Goal: Task Accomplishment & Management: Use online tool/utility

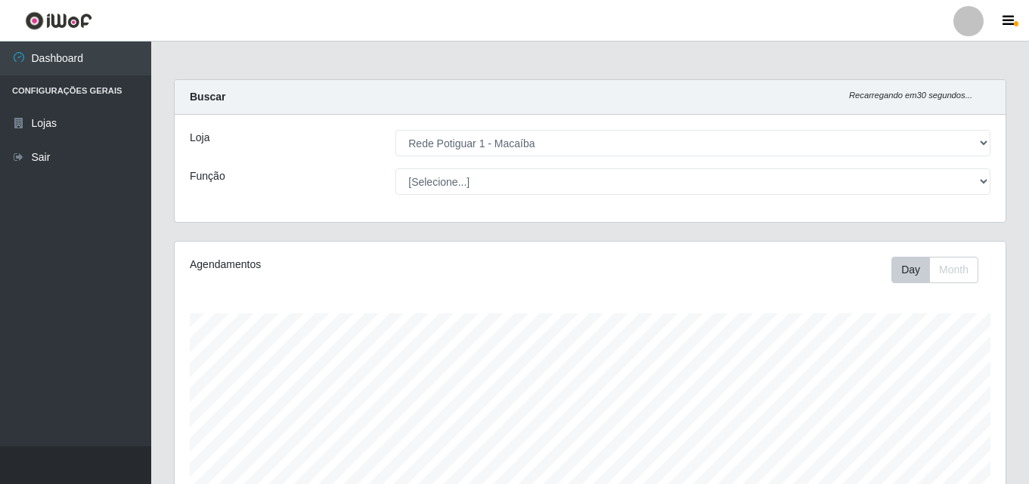
select select "100"
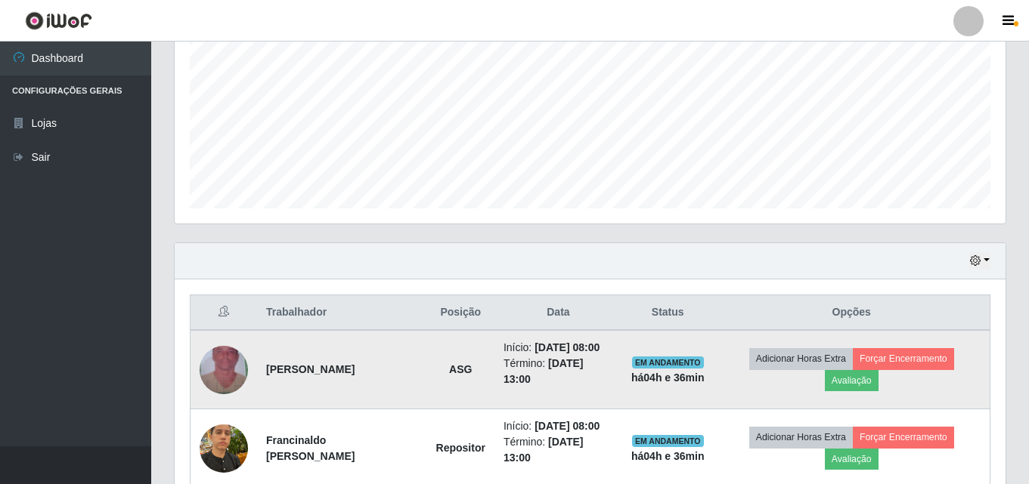
scroll to position [314, 831]
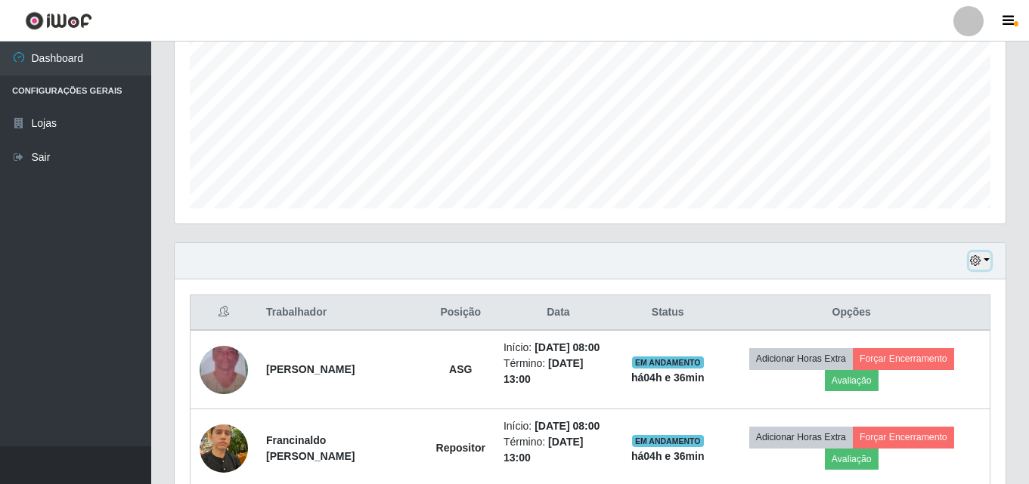
click at [979, 260] on icon "button" at bounding box center [975, 260] width 11 height 11
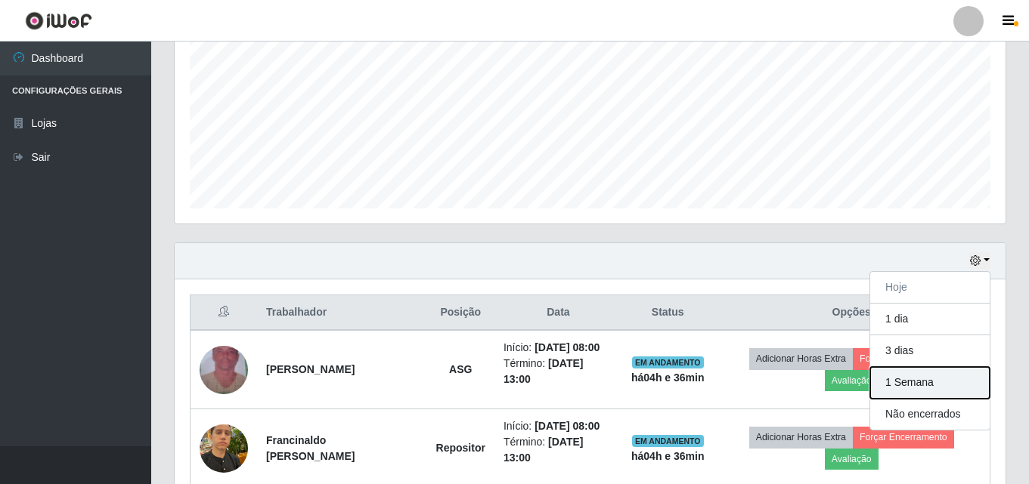
drag, startPoint x: 918, startPoint y: 384, endPoint x: 933, endPoint y: 345, distance: 41.4
click at [915, 382] on button "1 Semana" at bounding box center [929, 383] width 119 height 32
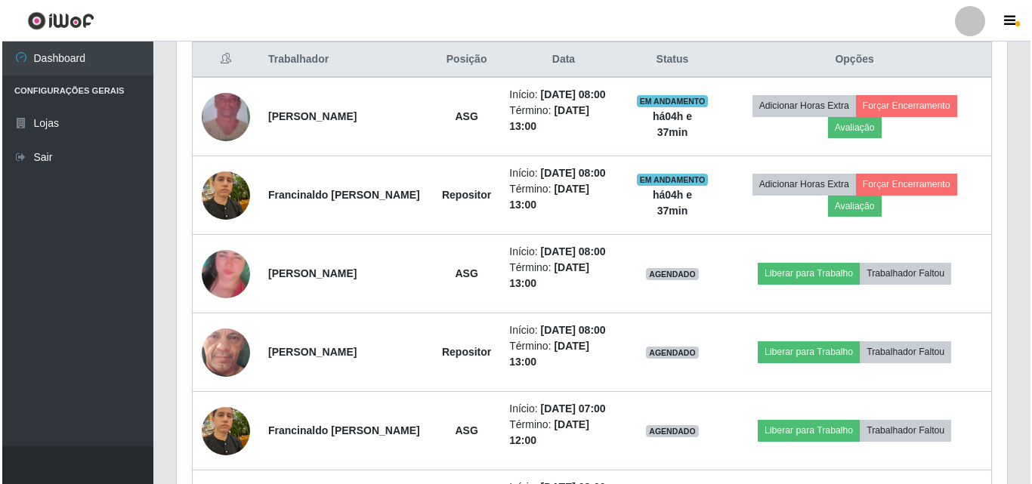
scroll to position [591, 0]
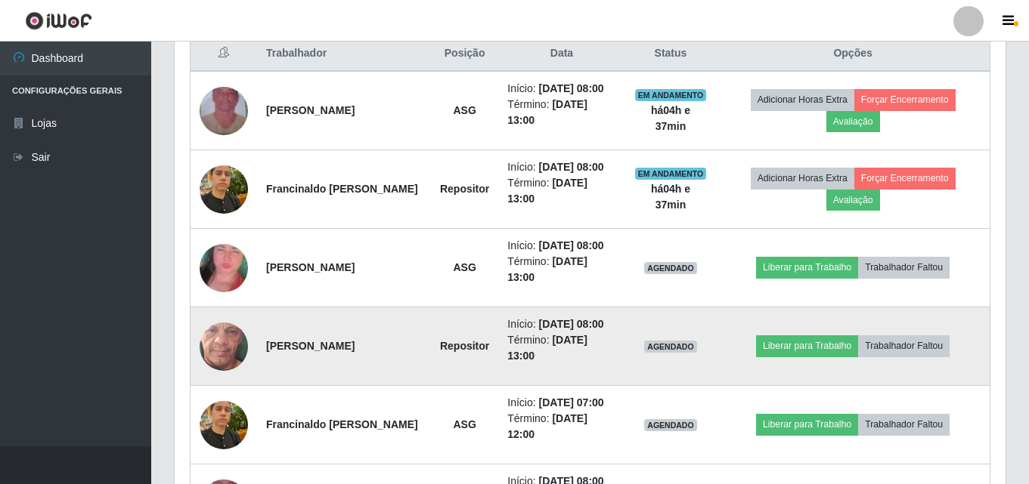
click at [223, 339] on img at bounding box center [224, 346] width 48 height 107
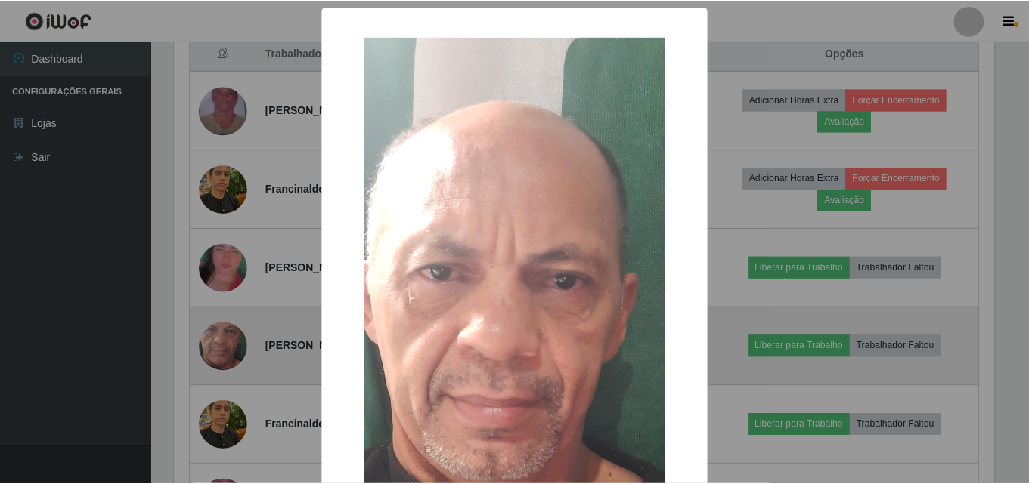
scroll to position [314, 823]
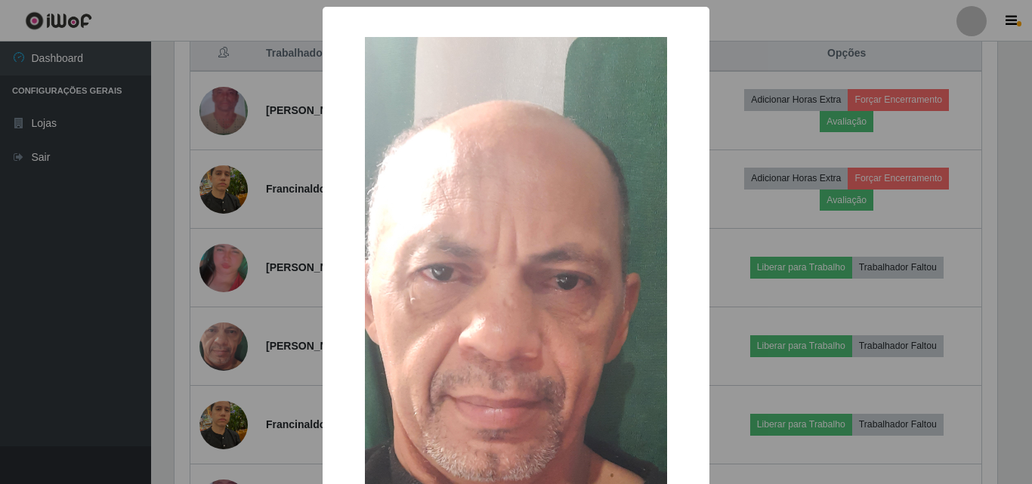
click at [223, 339] on div "× OK Cancel" at bounding box center [516, 242] width 1032 height 484
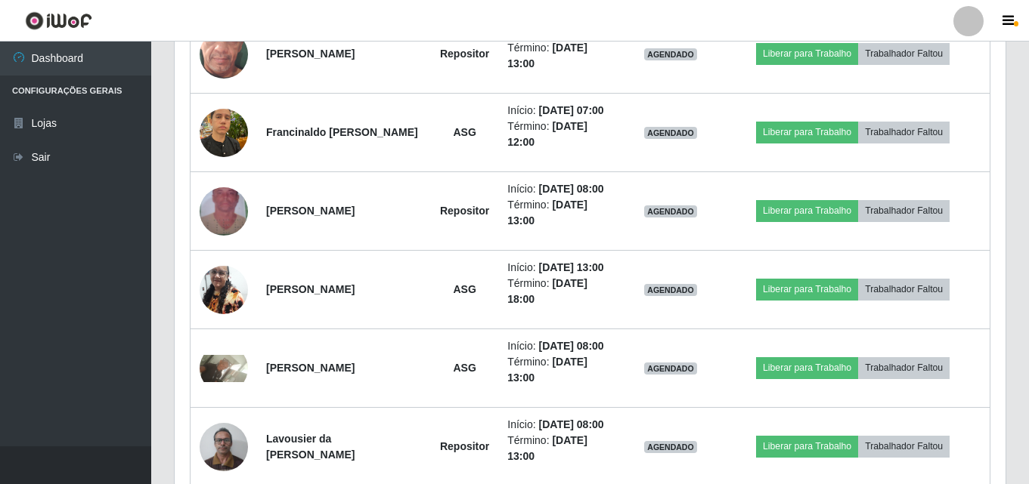
scroll to position [892, 0]
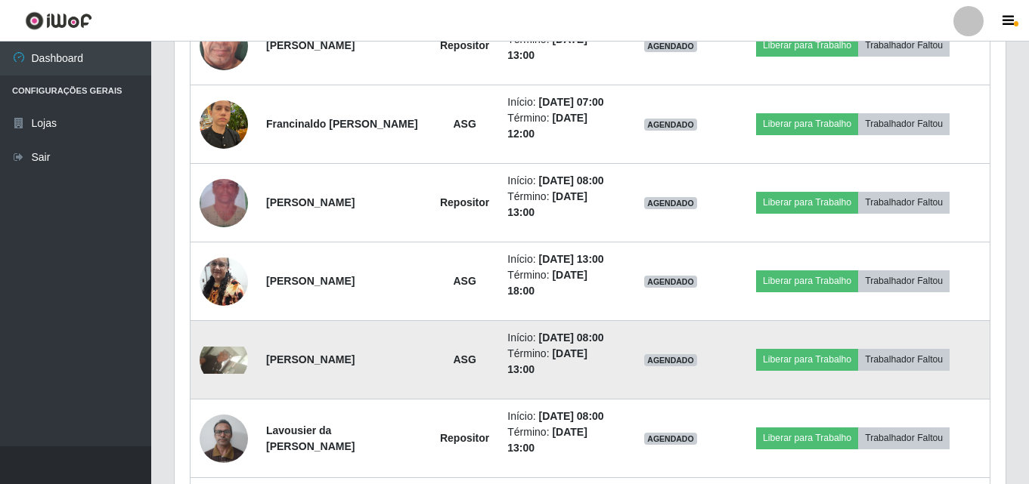
click at [236, 361] on img at bounding box center [224, 360] width 48 height 27
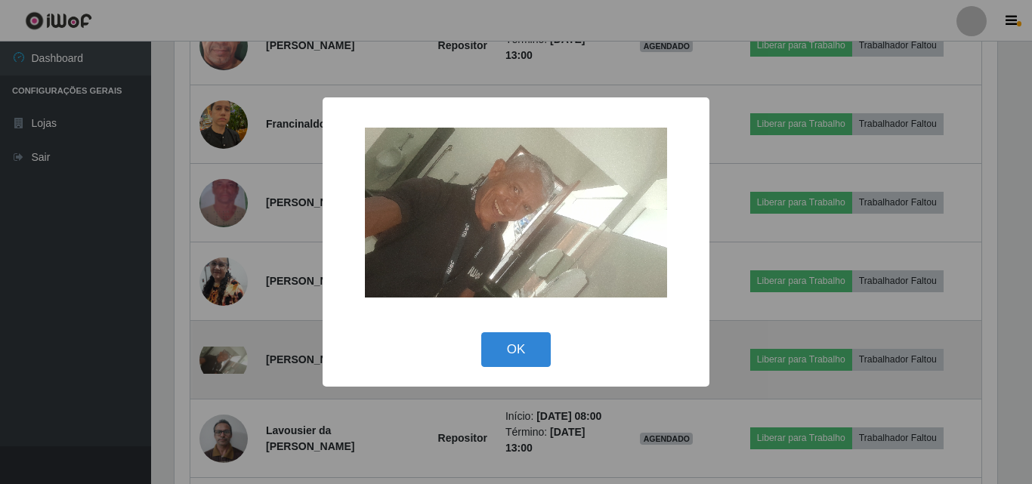
click at [236, 361] on div "× OK Cancel" at bounding box center [516, 242] width 1032 height 484
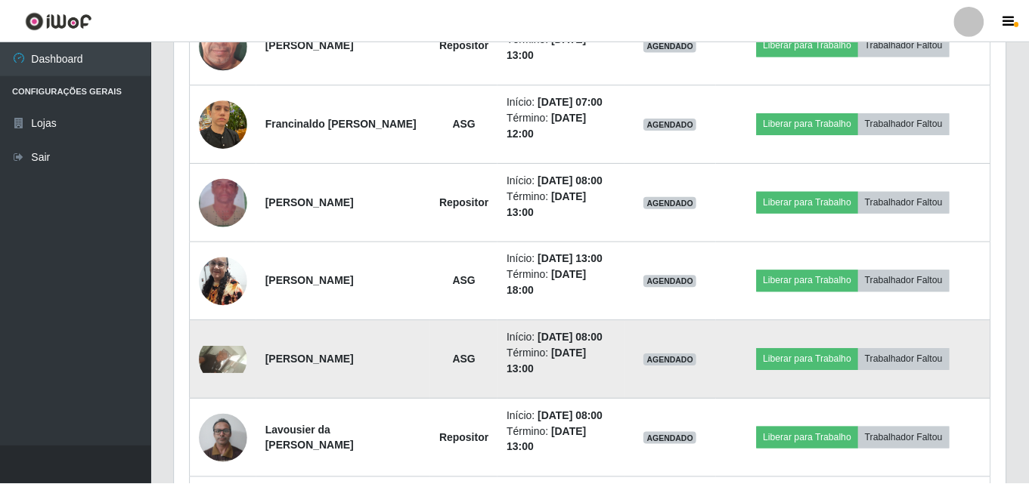
scroll to position [314, 831]
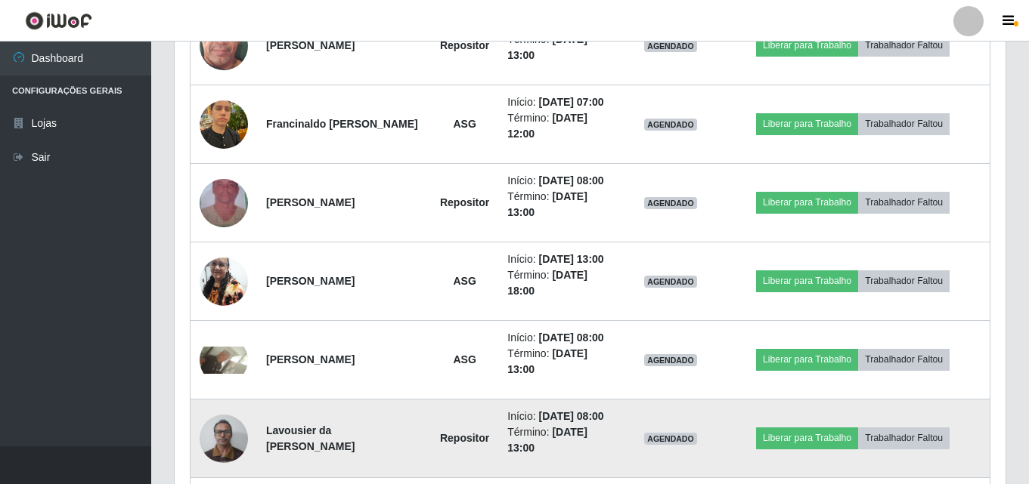
click at [226, 441] on img at bounding box center [224, 439] width 48 height 64
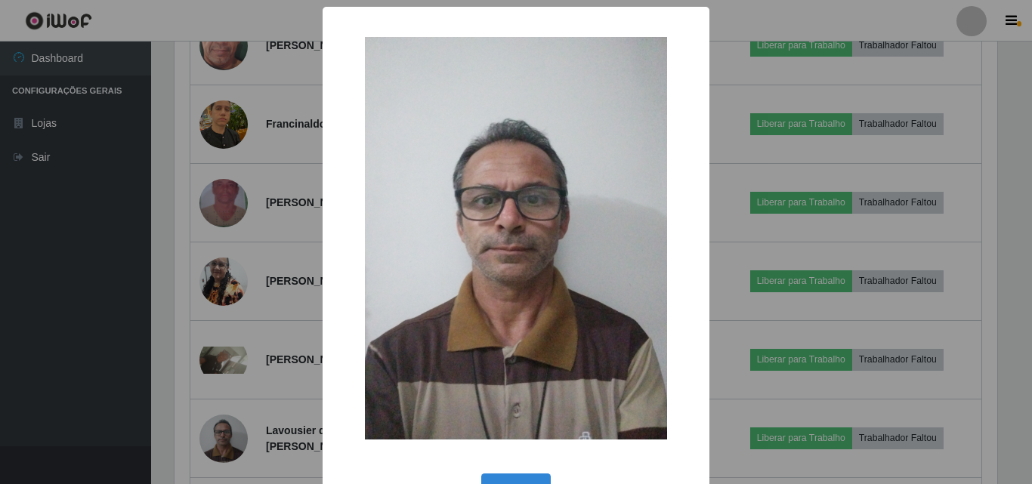
click at [227, 440] on div "× OK Cancel" at bounding box center [516, 242] width 1032 height 484
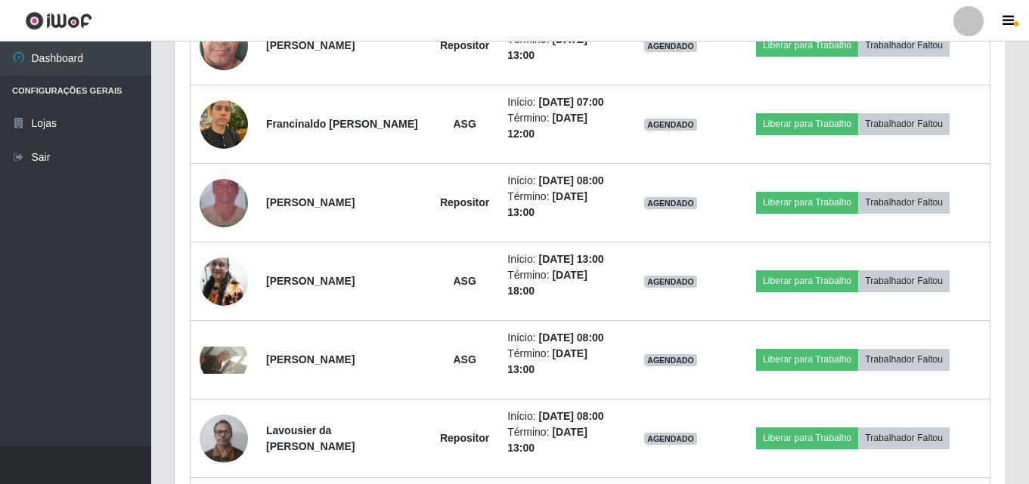
scroll to position [314, 831]
click at [1025, 252] on div "Carregando... Buscar Recarregando em 1 segundos... Loja [Selecione...] Rede Pot…" at bounding box center [590, 85] width 878 height 1797
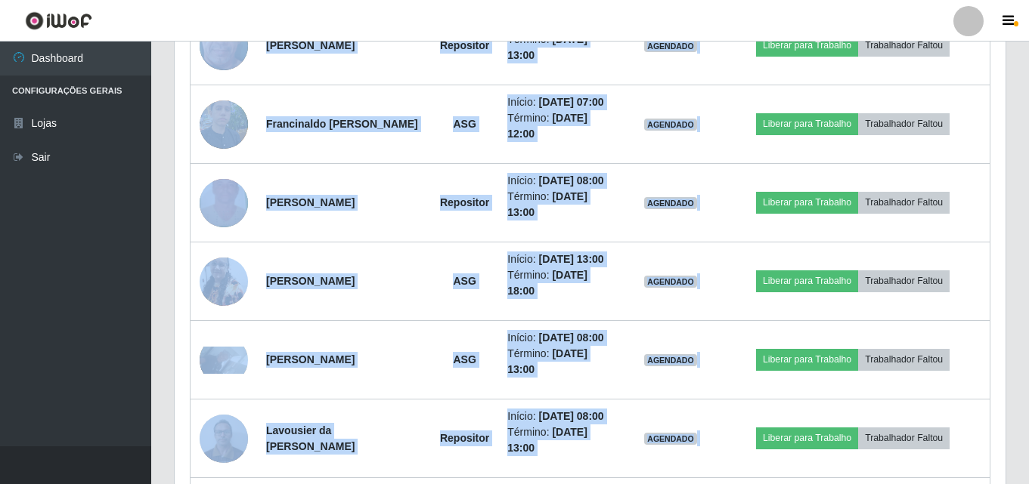
click at [1027, 257] on div "Carregando... Buscar Recarregando em 0 segundos... Loja [Selecione...] Rede Pot…" at bounding box center [590, 85] width 878 height 1797
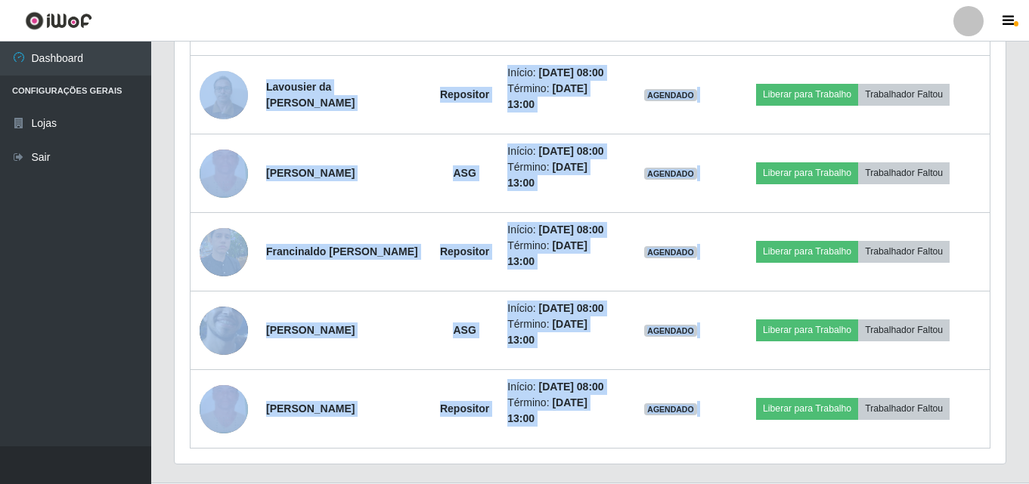
scroll to position [1429, 0]
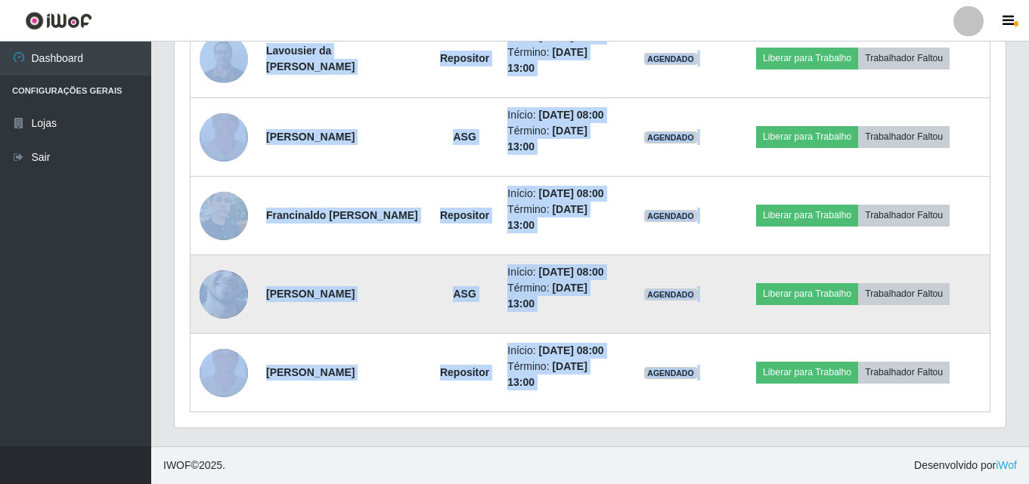
click at [214, 286] on img at bounding box center [224, 293] width 48 height 107
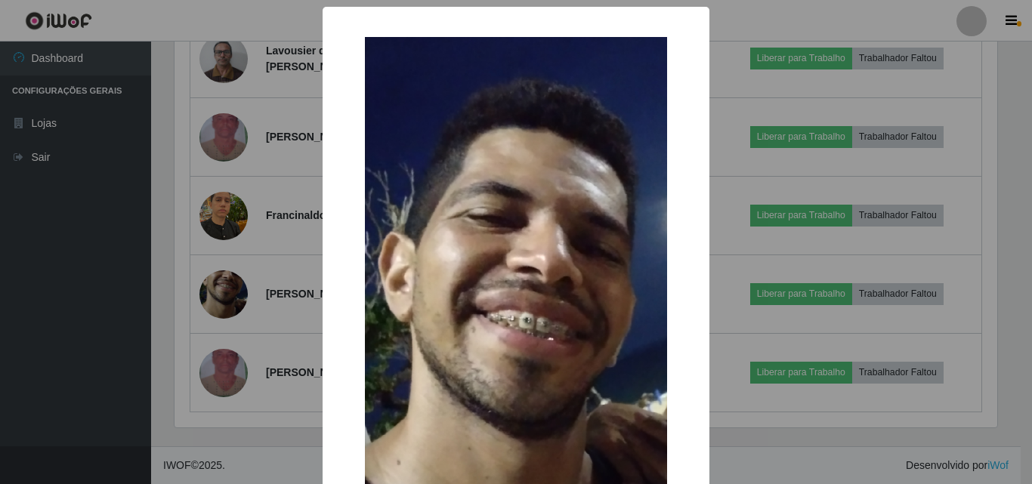
click at [222, 315] on div "× OK Cancel" at bounding box center [516, 242] width 1032 height 484
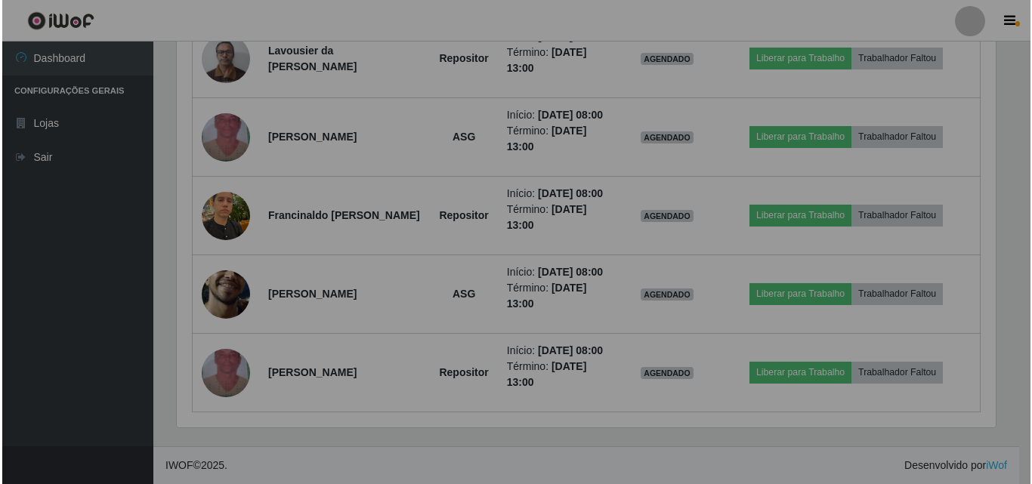
scroll to position [314, 831]
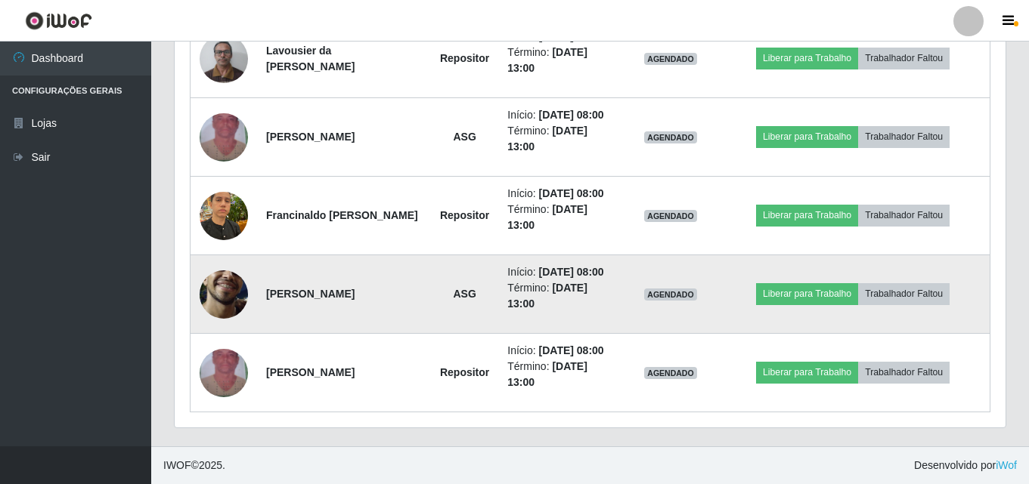
click at [222, 315] on img at bounding box center [224, 293] width 48 height 107
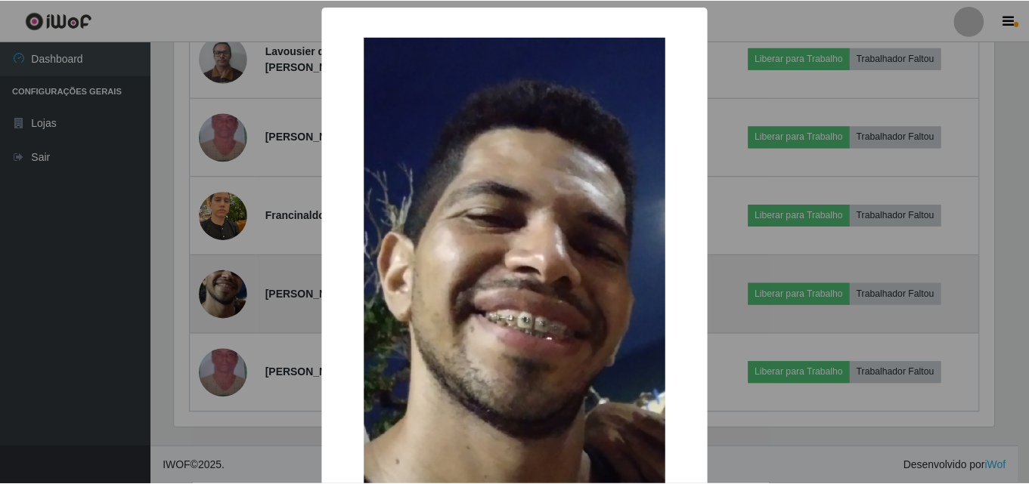
scroll to position [314, 823]
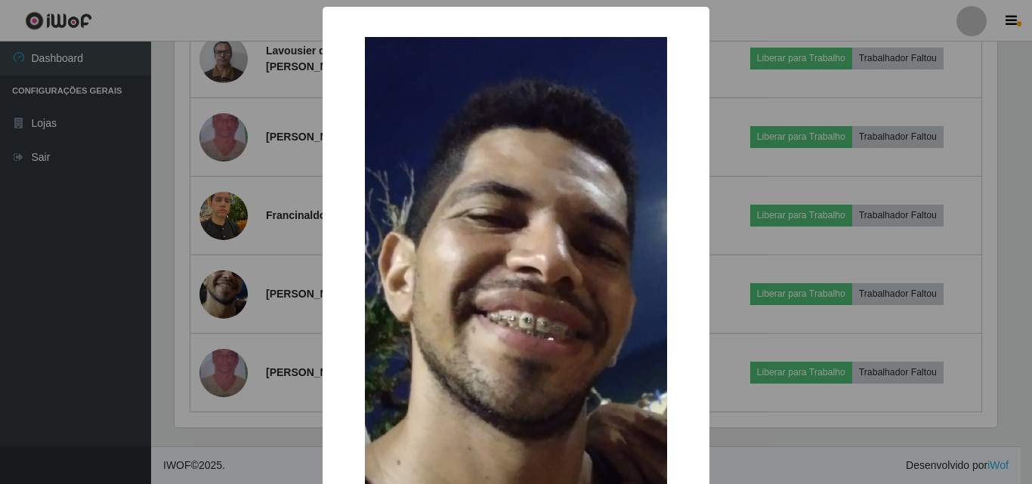
drag, startPoint x: 219, startPoint y: 314, endPoint x: 268, endPoint y: 308, distance: 48.7
click at [227, 317] on div "× OK Cancel" at bounding box center [516, 242] width 1032 height 484
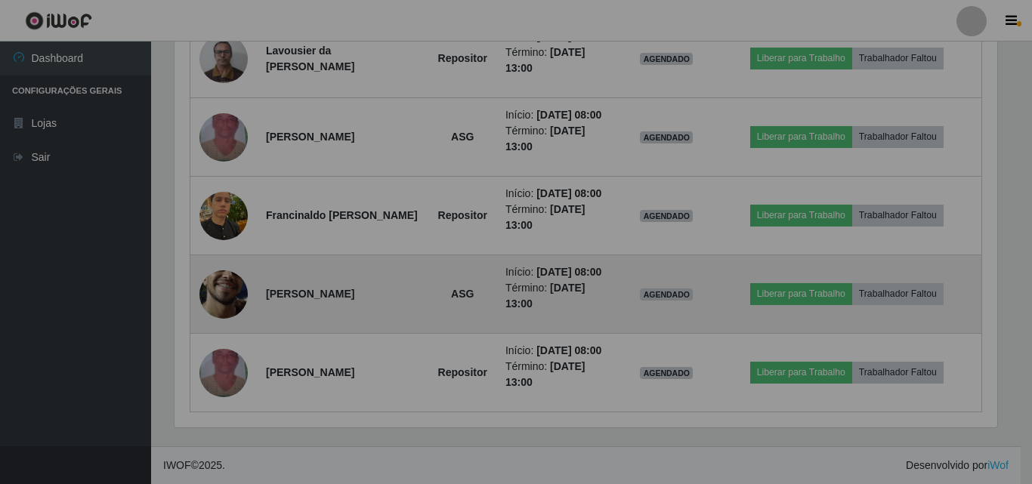
scroll to position [314, 831]
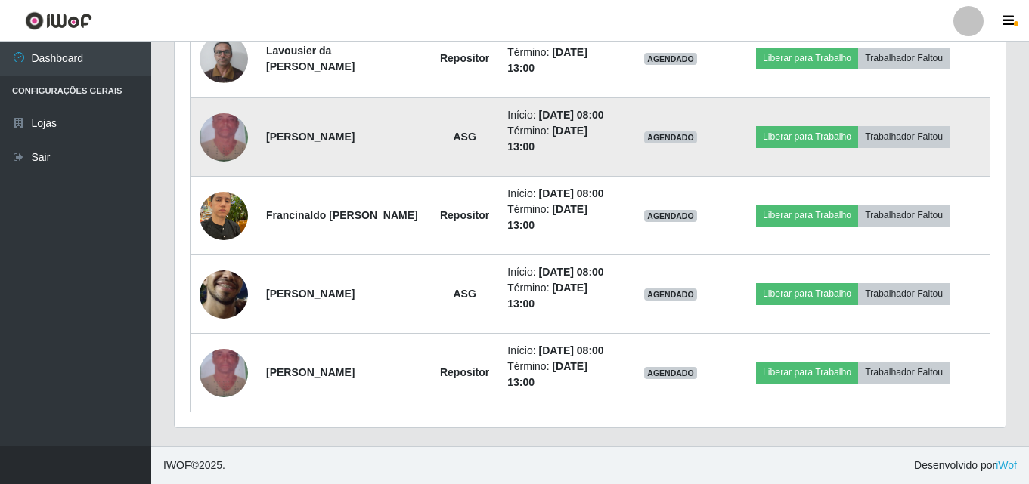
click at [222, 130] on img at bounding box center [224, 137] width 48 height 86
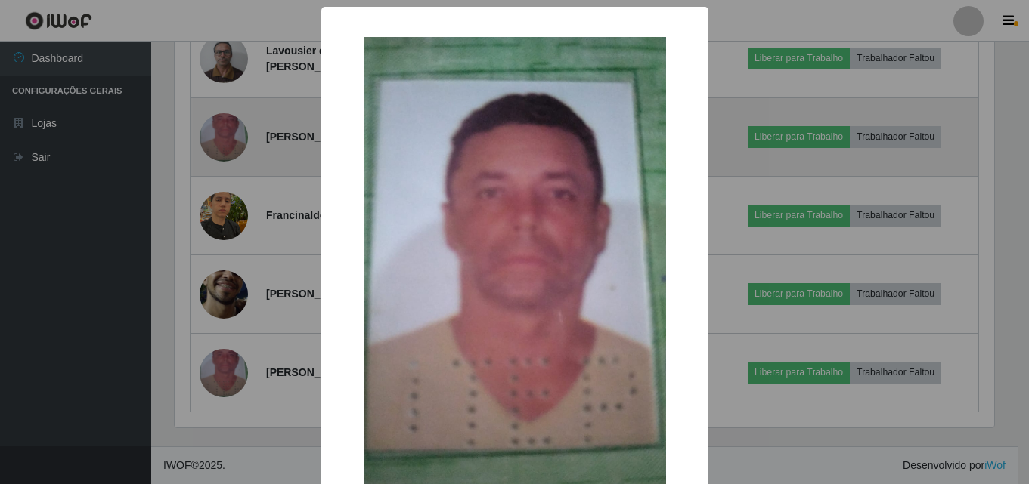
scroll to position [314, 823]
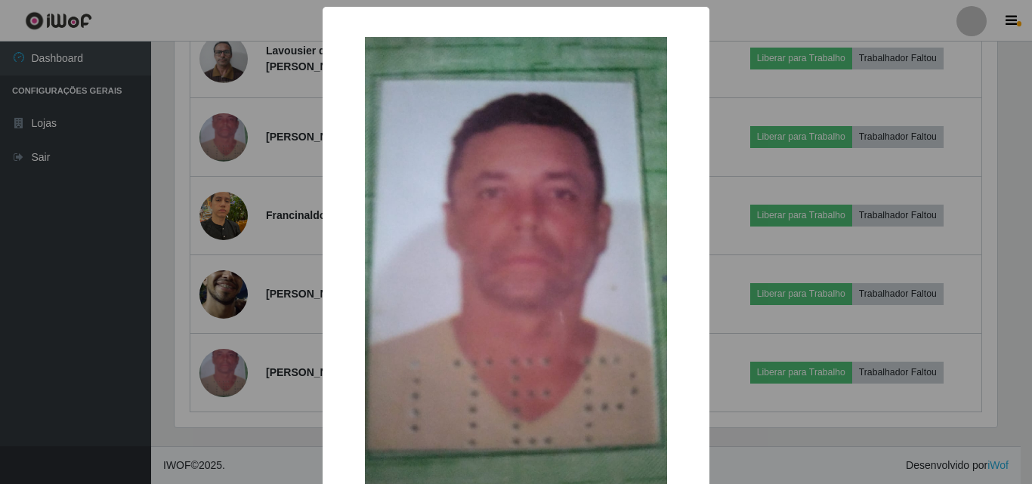
click at [222, 131] on div "× OK Cancel" at bounding box center [516, 242] width 1032 height 484
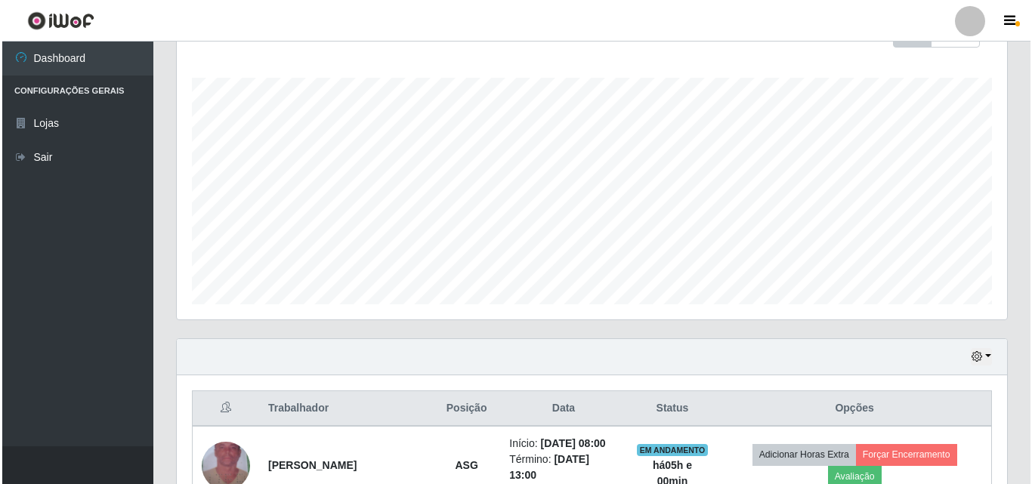
scroll to position [296, 0]
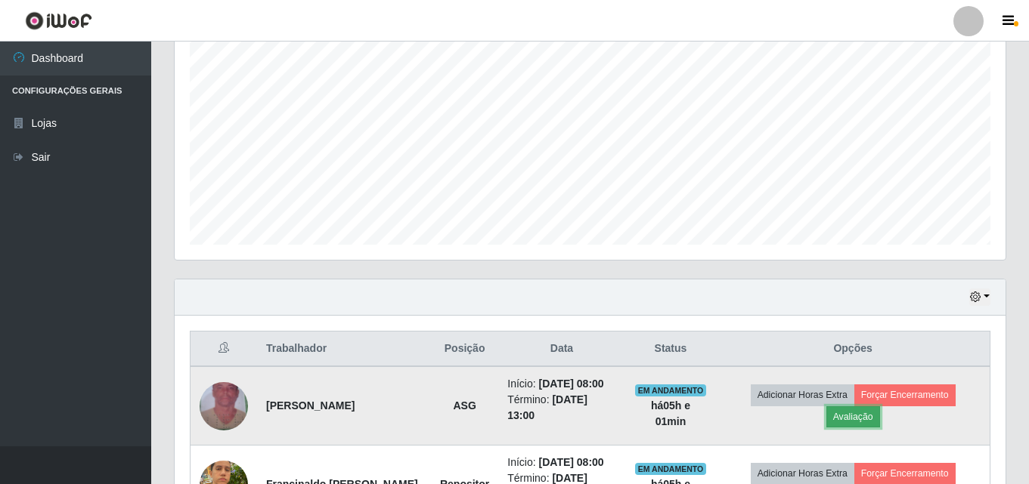
click at [856, 410] on button "Avaliação" at bounding box center [853, 417] width 54 height 21
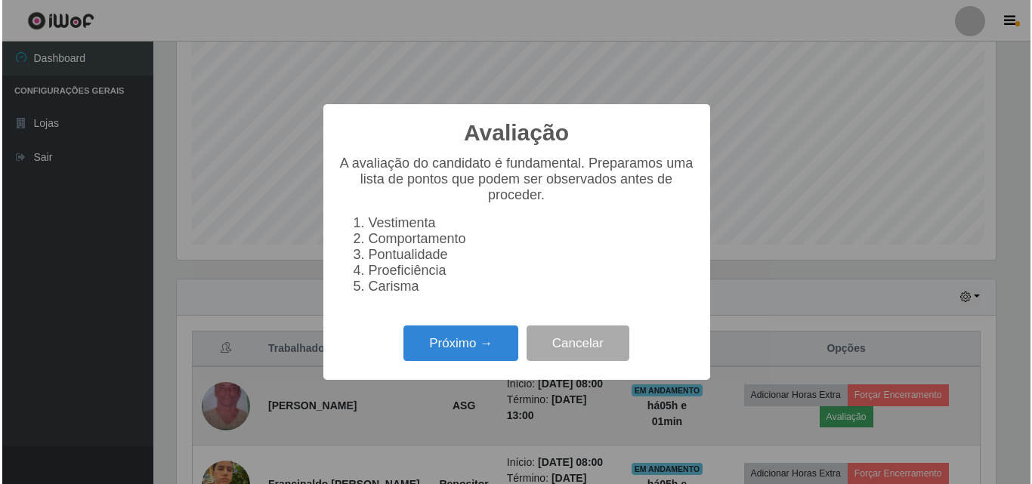
scroll to position [314, 823]
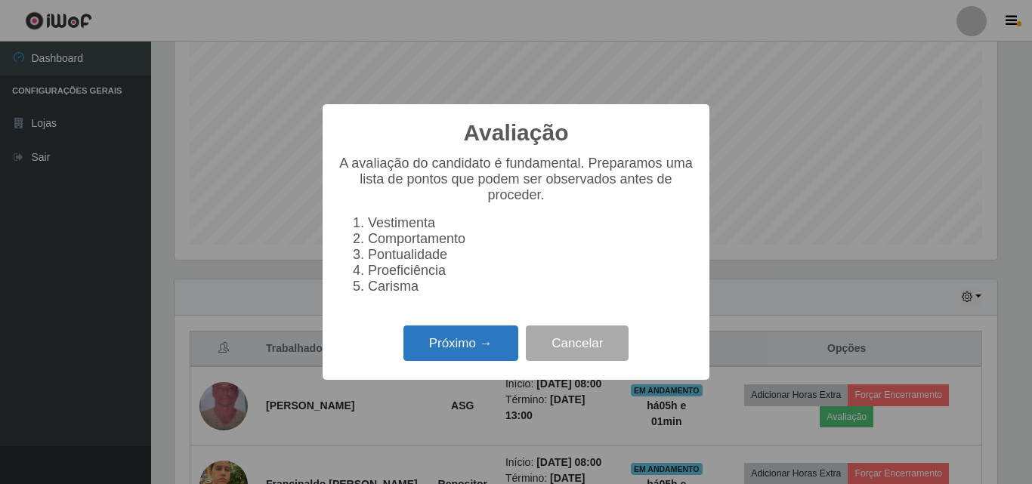
click at [429, 350] on button "Próximo →" at bounding box center [461, 344] width 115 height 36
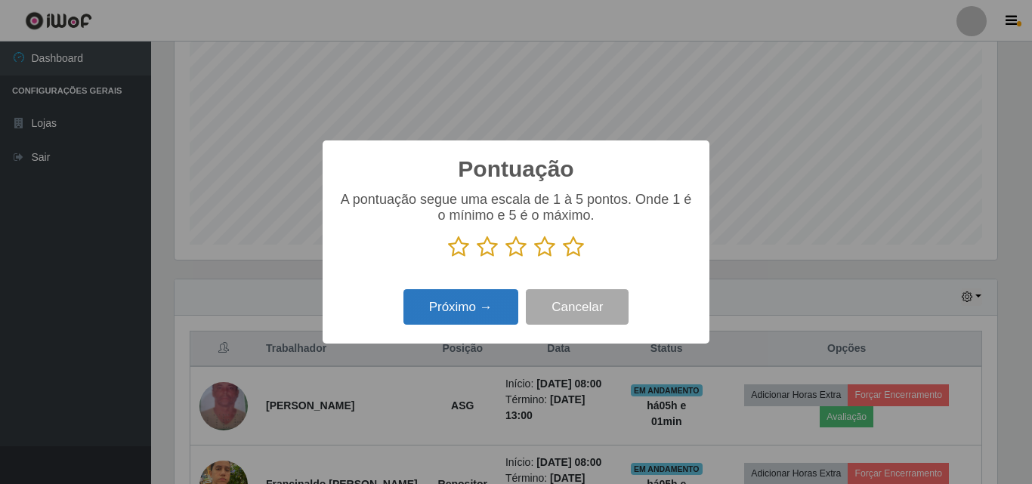
scroll to position [755507, 754998]
click at [578, 241] on icon at bounding box center [573, 247] width 21 height 23
click at [563, 258] on input "radio" at bounding box center [563, 258] width 0 height 0
click at [495, 313] on button "Próximo →" at bounding box center [461, 307] width 115 height 36
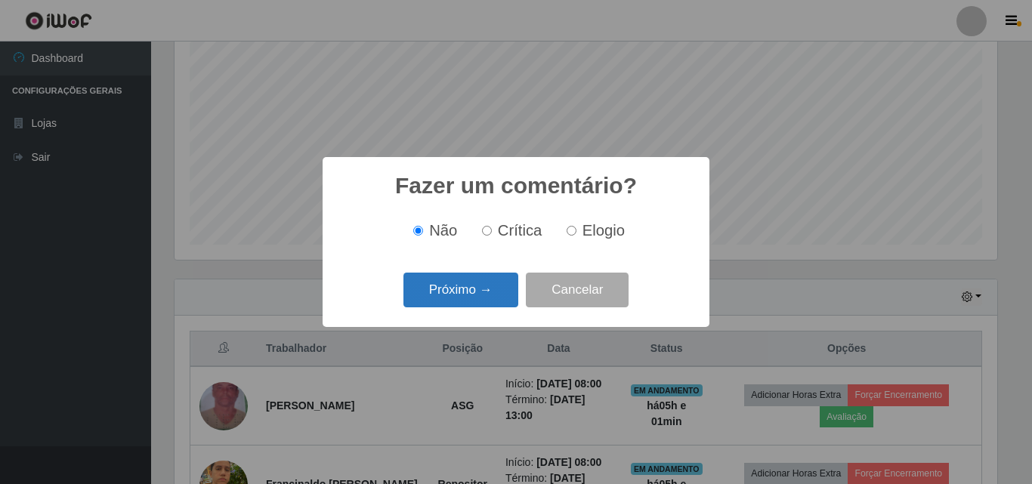
click at [491, 308] on button "Próximo →" at bounding box center [461, 291] width 115 height 36
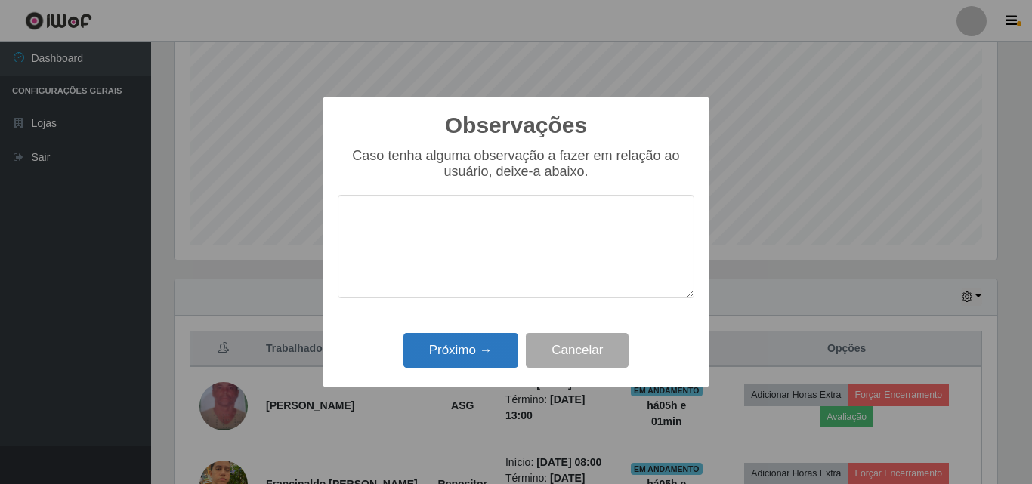
click at [495, 353] on button "Próximo →" at bounding box center [461, 351] width 115 height 36
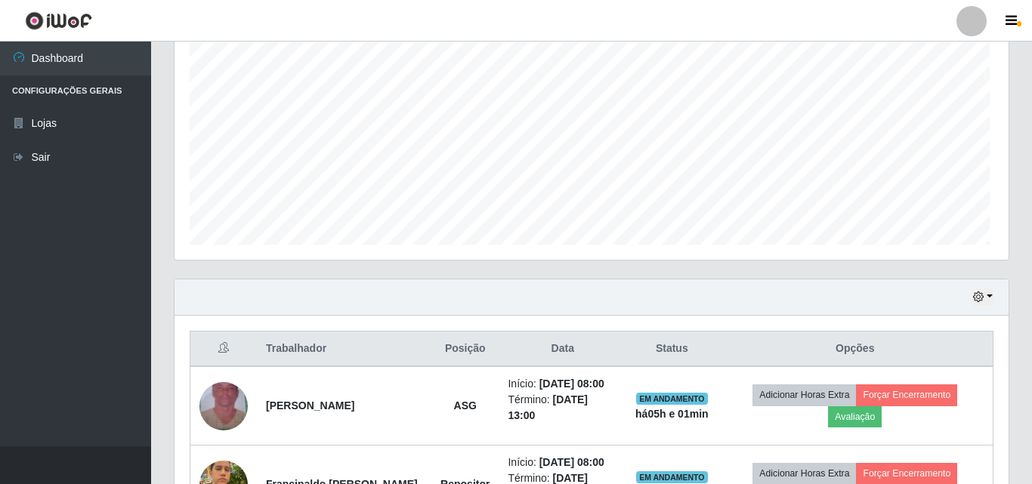
scroll to position [314, 831]
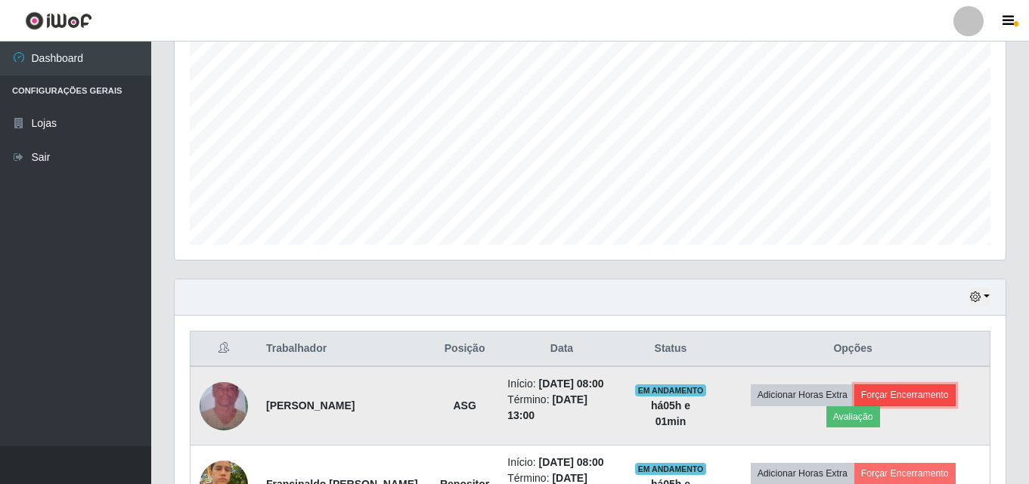
click at [936, 392] on button "Forçar Encerramento" at bounding box center [904, 395] width 101 height 21
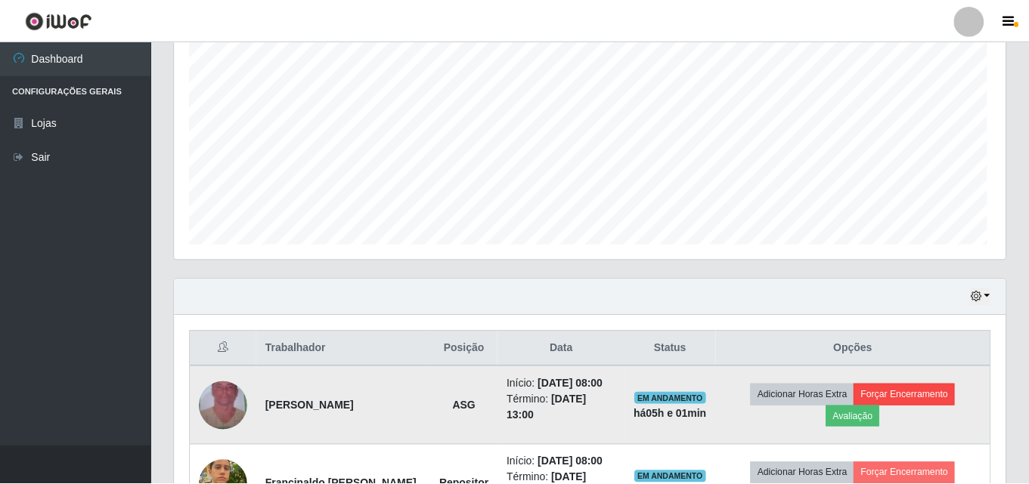
scroll to position [314, 823]
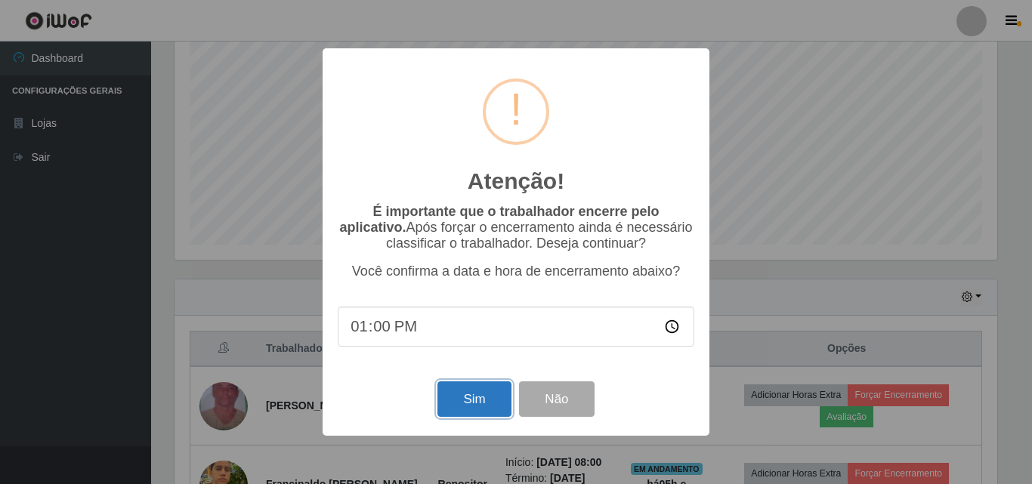
click at [495, 388] on button "Sim" at bounding box center [474, 400] width 73 height 36
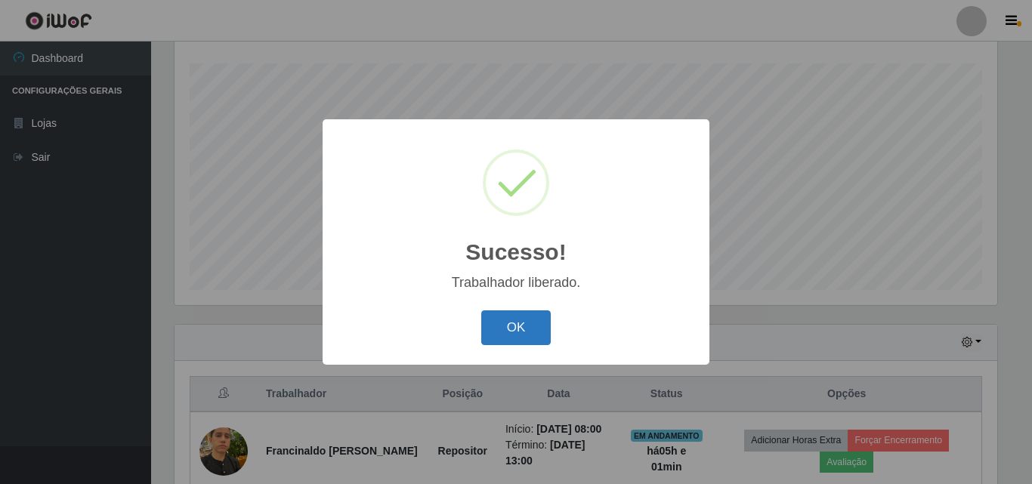
click at [510, 336] on button "OK" at bounding box center [516, 329] width 70 height 36
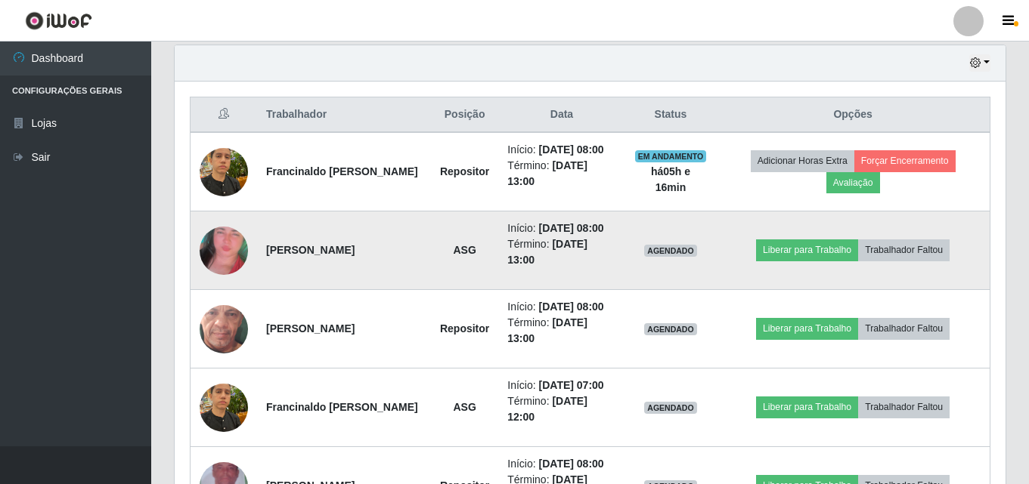
scroll to position [477, 0]
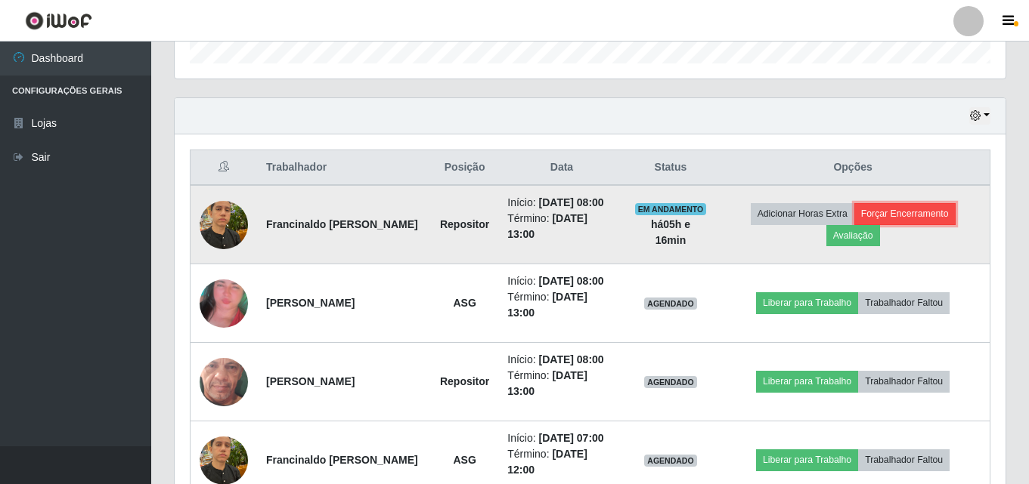
click at [919, 208] on button "Forçar Encerramento" at bounding box center [904, 213] width 101 height 21
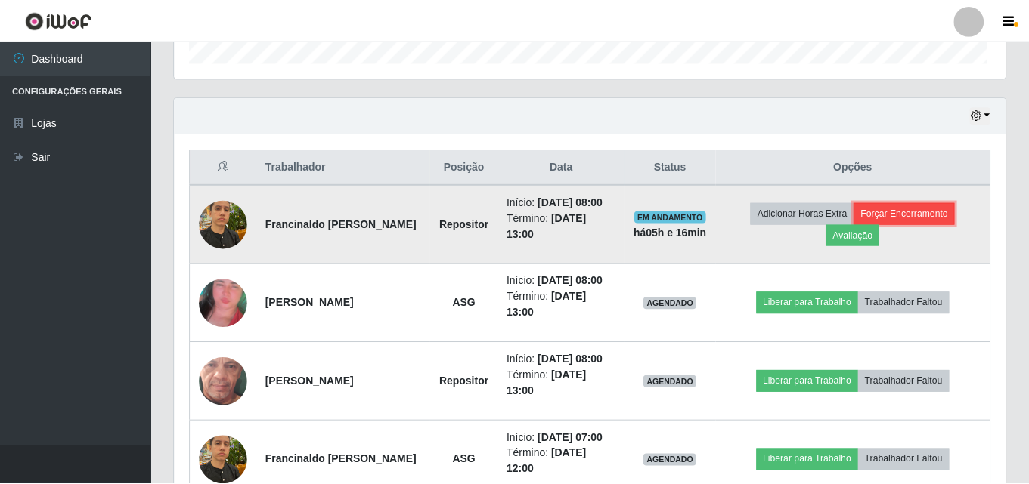
scroll to position [314, 831]
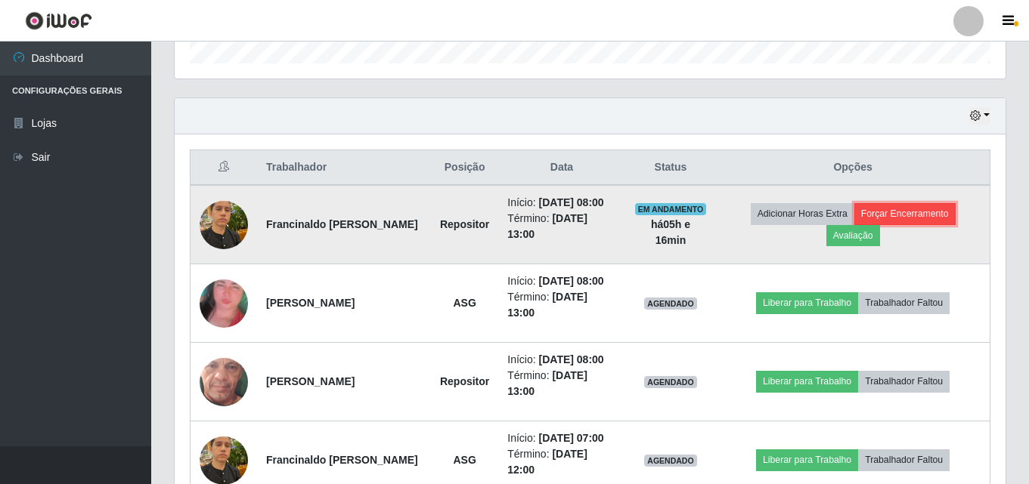
click at [900, 222] on button "Forçar Encerramento" at bounding box center [904, 213] width 101 height 21
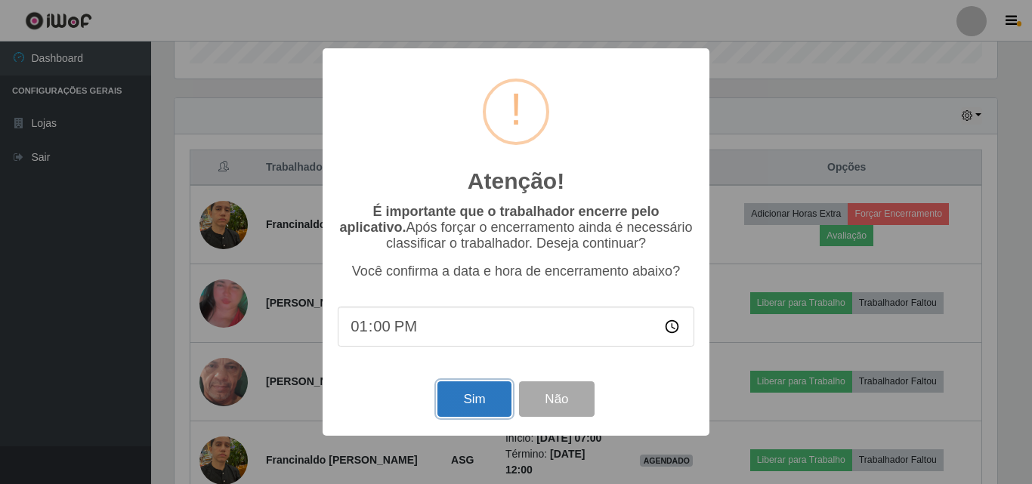
click at [481, 394] on button "Sim" at bounding box center [474, 400] width 73 height 36
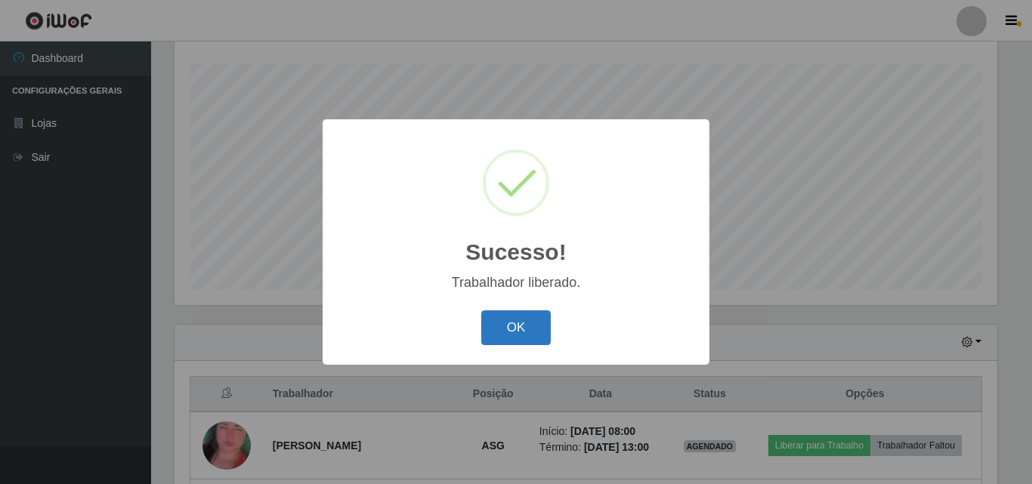
click at [539, 324] on button "OK" at bounding box center [516, 329] width 70 height 36
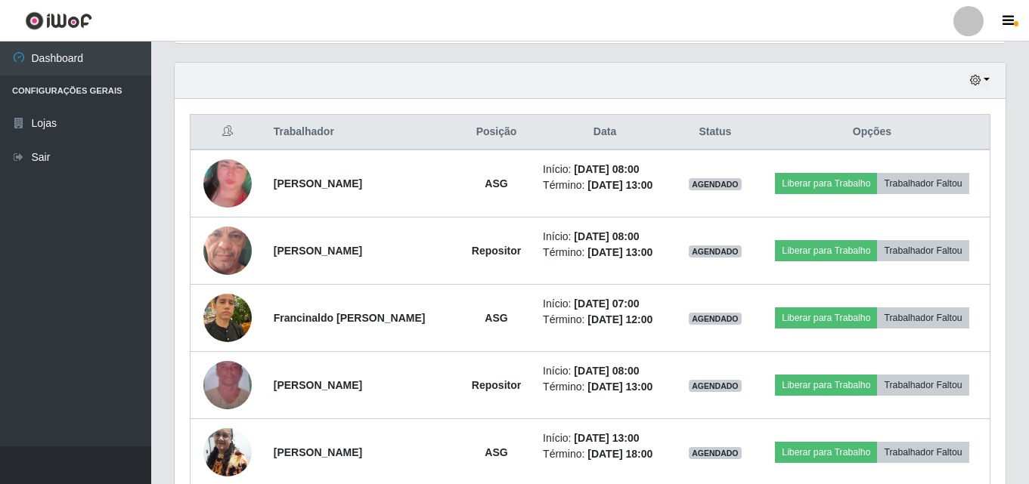
scroll to position [326, 0]
